Goal: Task Accomplishment & Management: Manage account settings

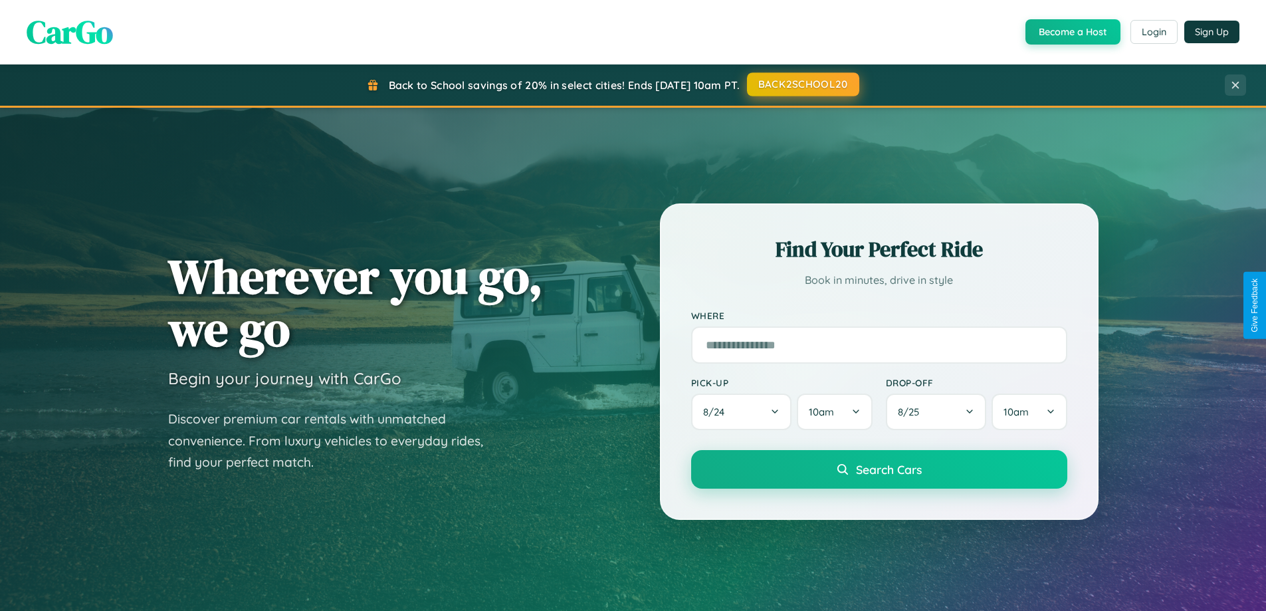
click at [802, 84] on button "BACK2SCHOOL20" at bounding box center [803, 84] width 112 height 24
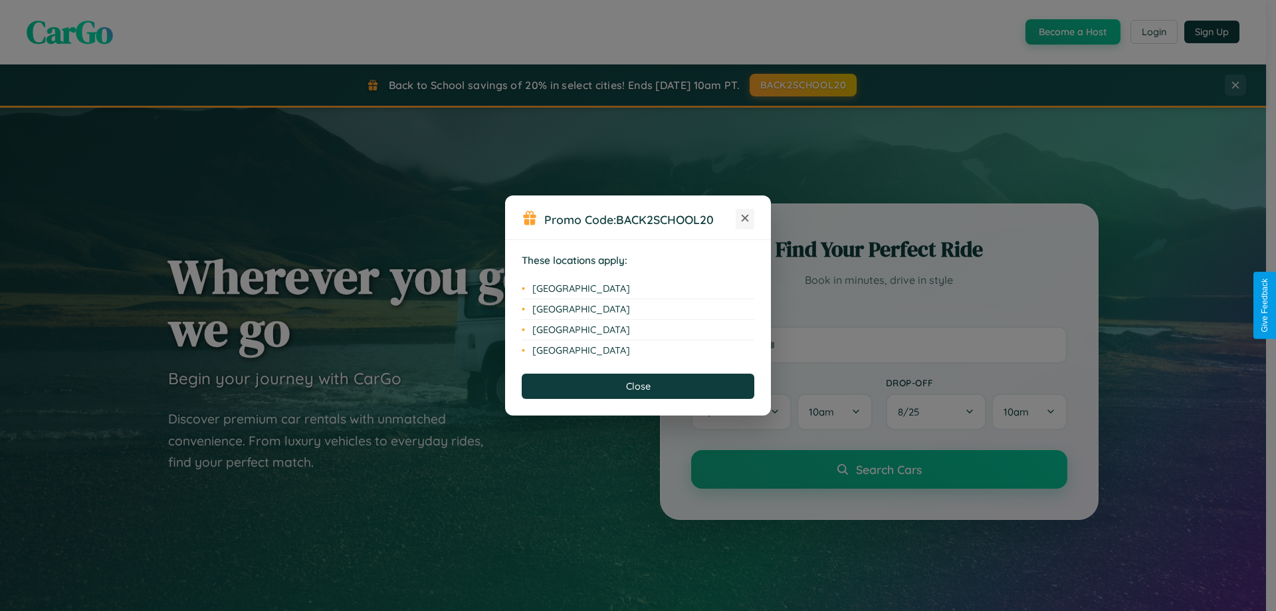
click at [745, 219] on icon at bounding box center [745, 218] width 7 height 7
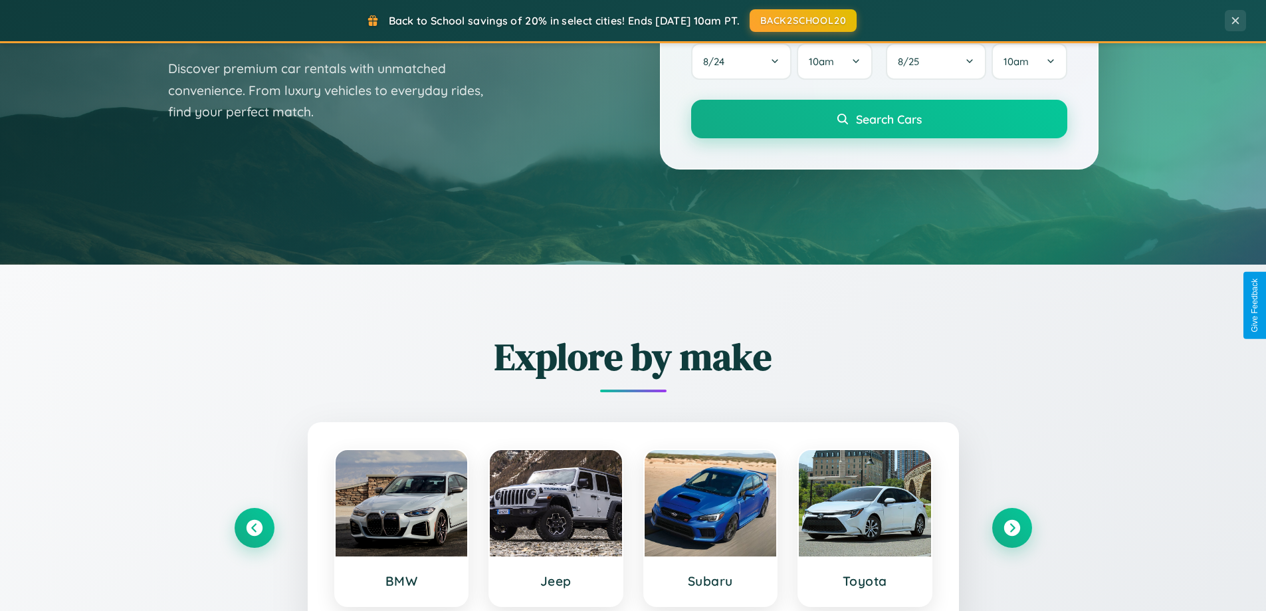
scroll to position [914, 0]
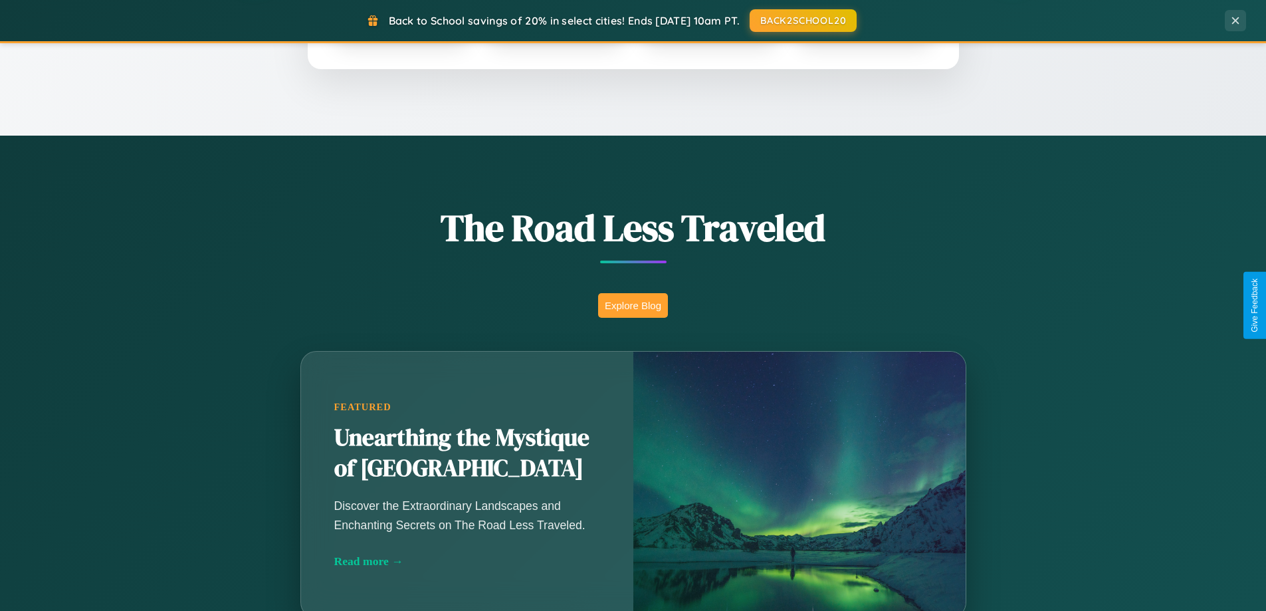
click at [633, 305] on button "Explore Blog" at bounding box center [633, 305] width 70 height 25
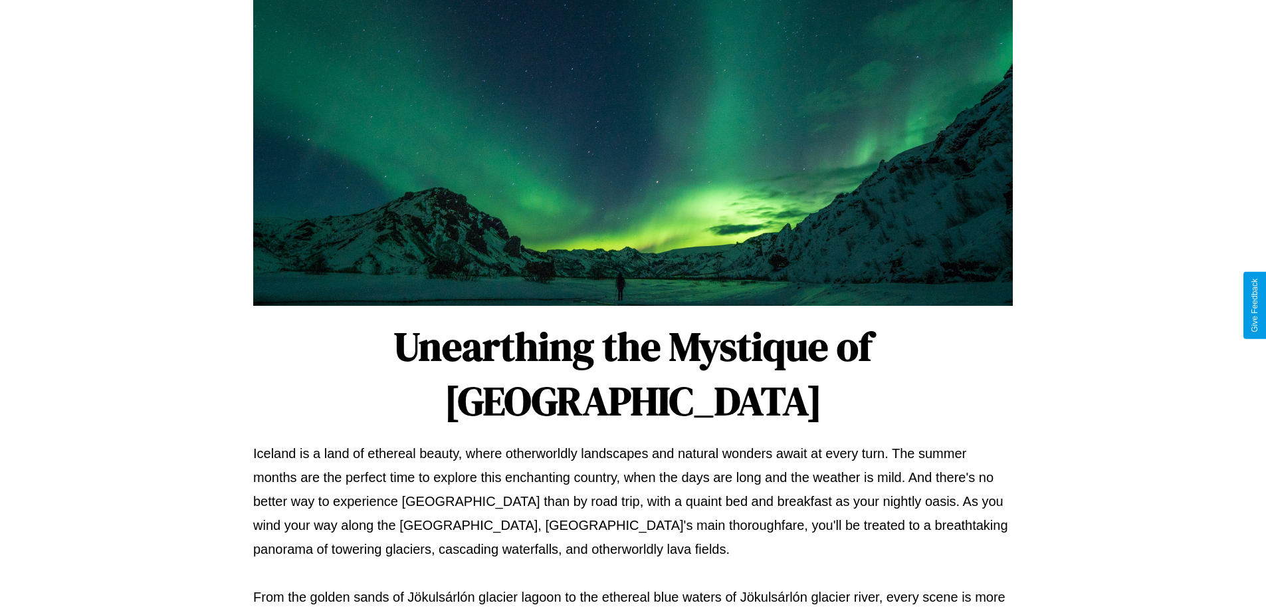
scroll to position [430, 0]
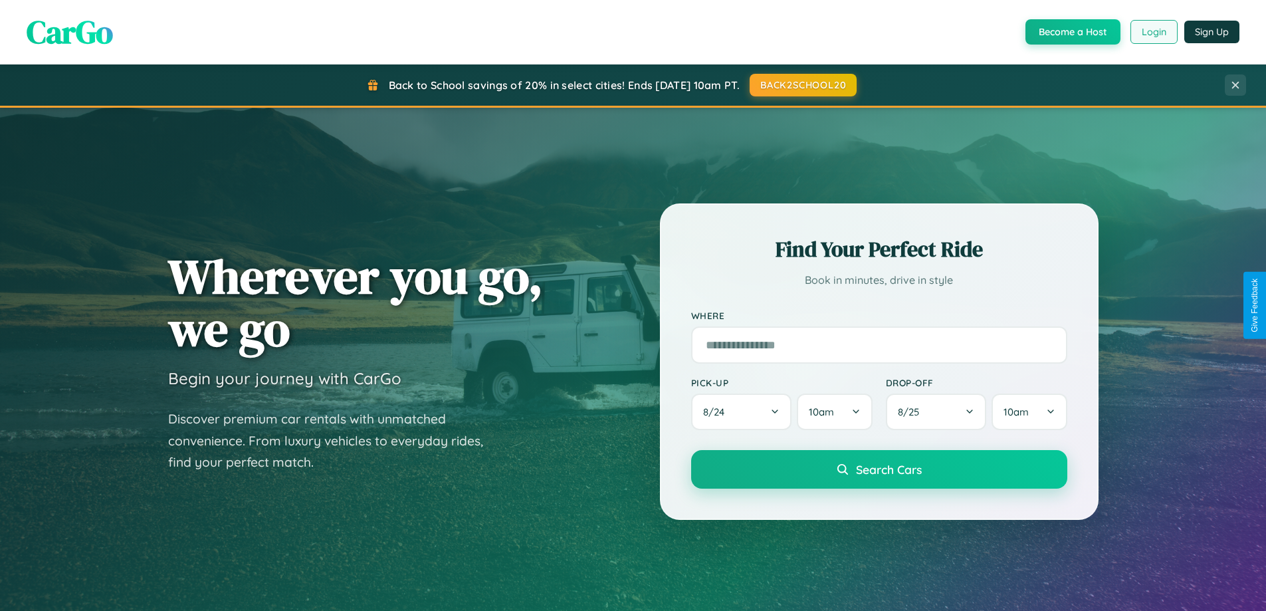
click at [1153, 32] on button "Login" at bounding box center [1153, 32] width 47 height 24
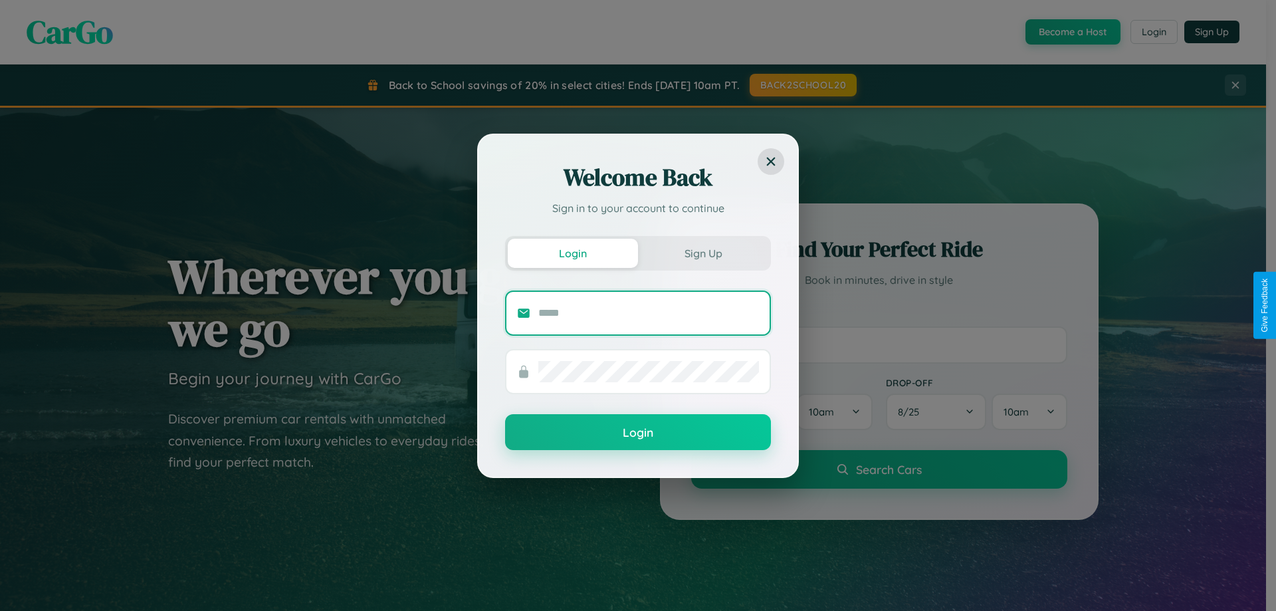
click at [649, 312] on input "text" at bounding box center [648, 312] width 221 height 21
type input "**********"
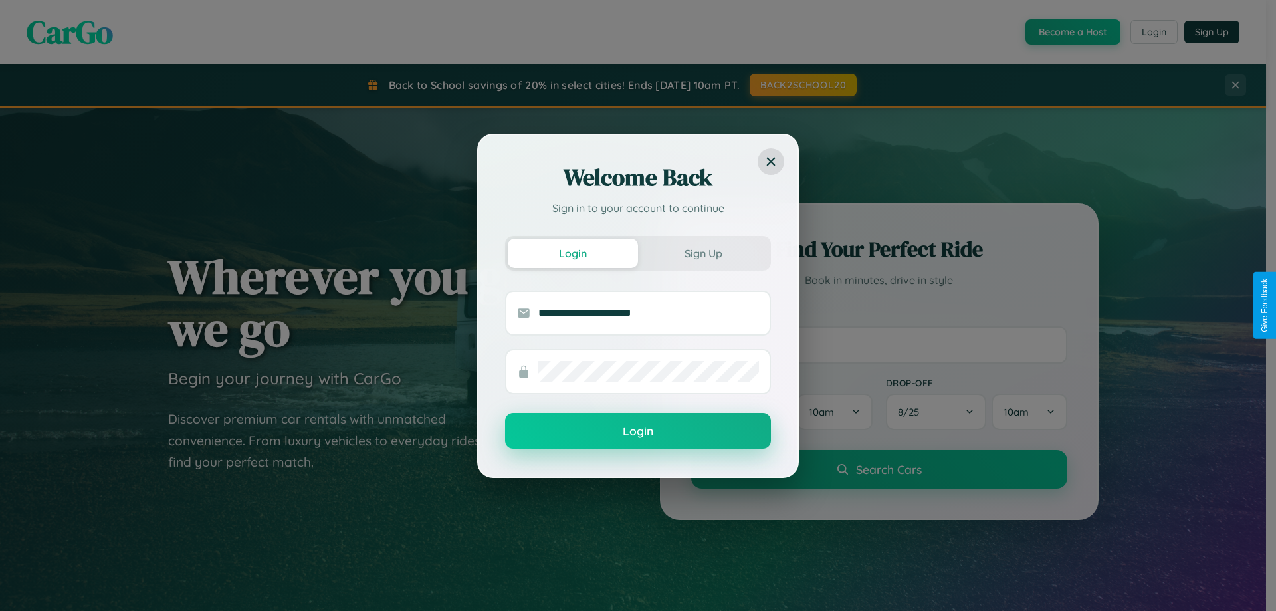
click at [638, 431] on button "Login" at bounding box center [638, 431] width 266 height 36
